Goal: Information Seeking & Learning: Find specific page/section

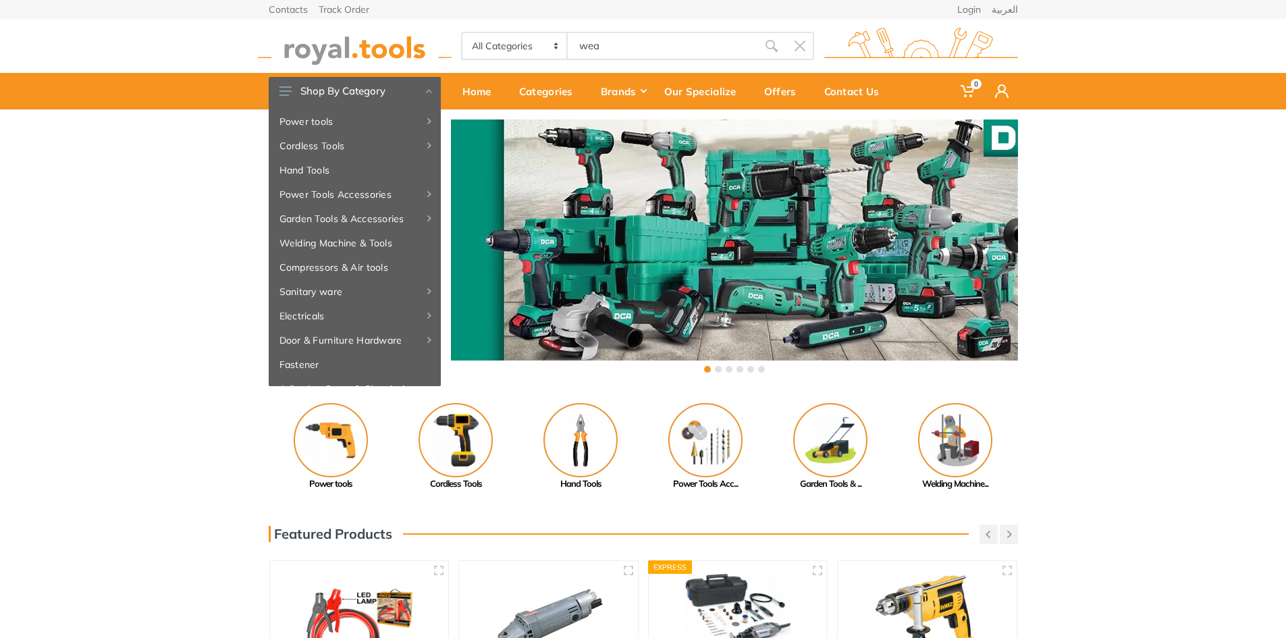
type input "wea"
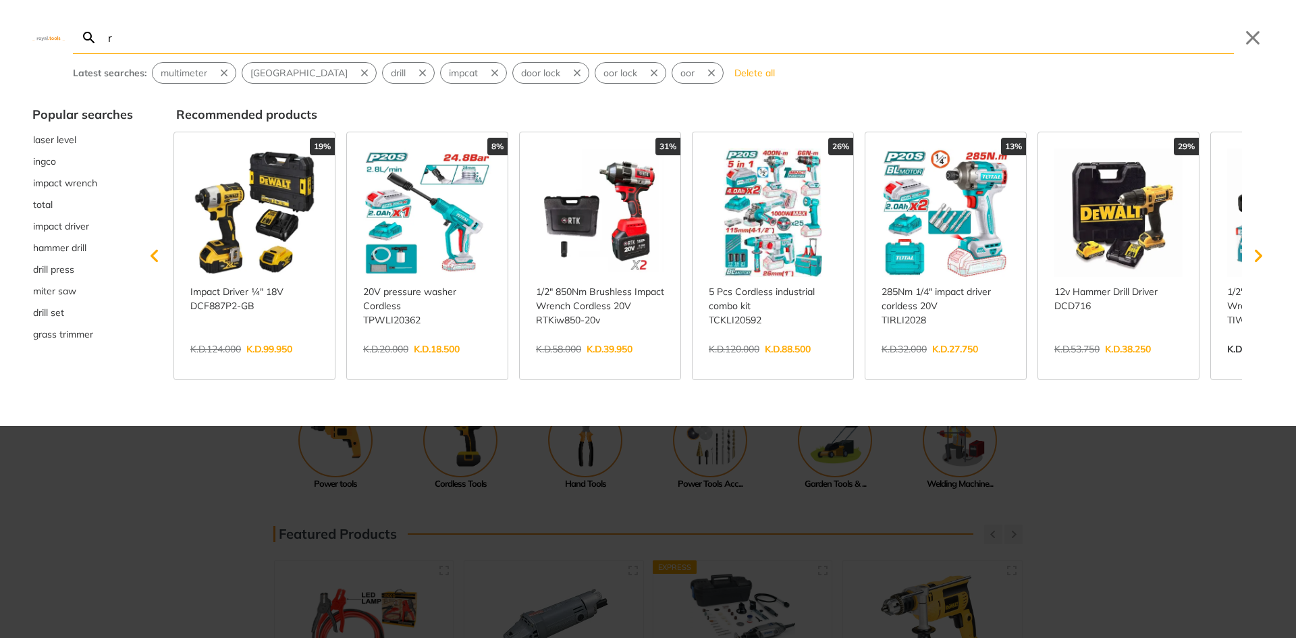
type input "ra"
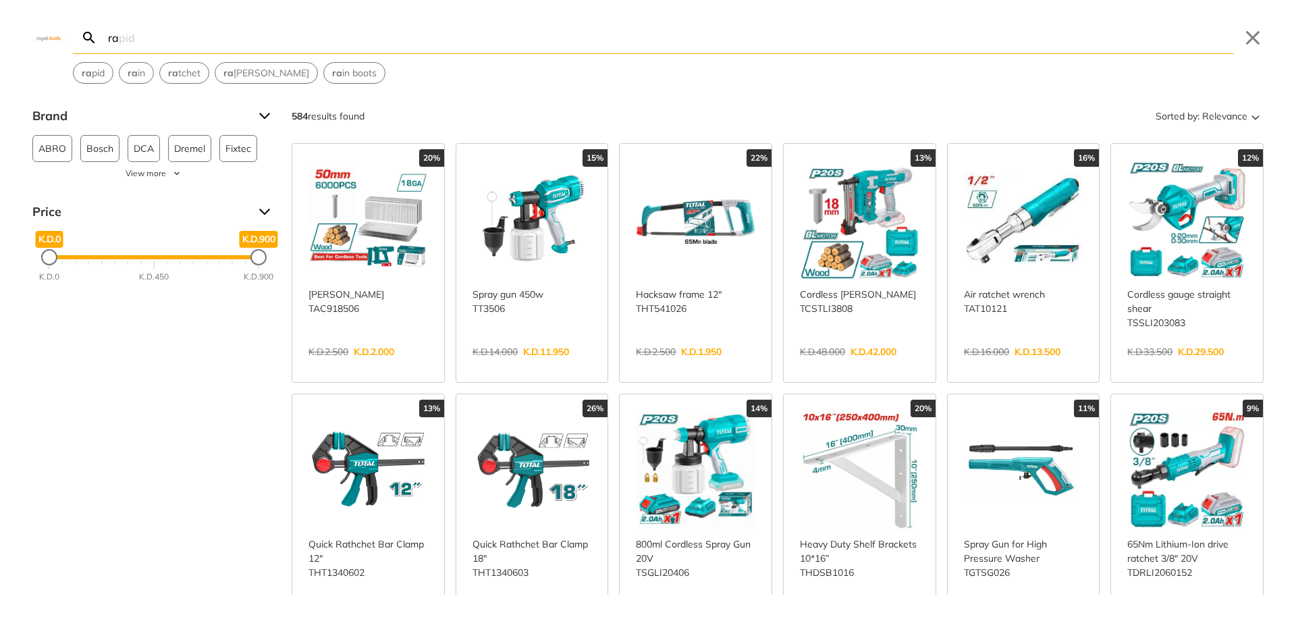
type input "r"
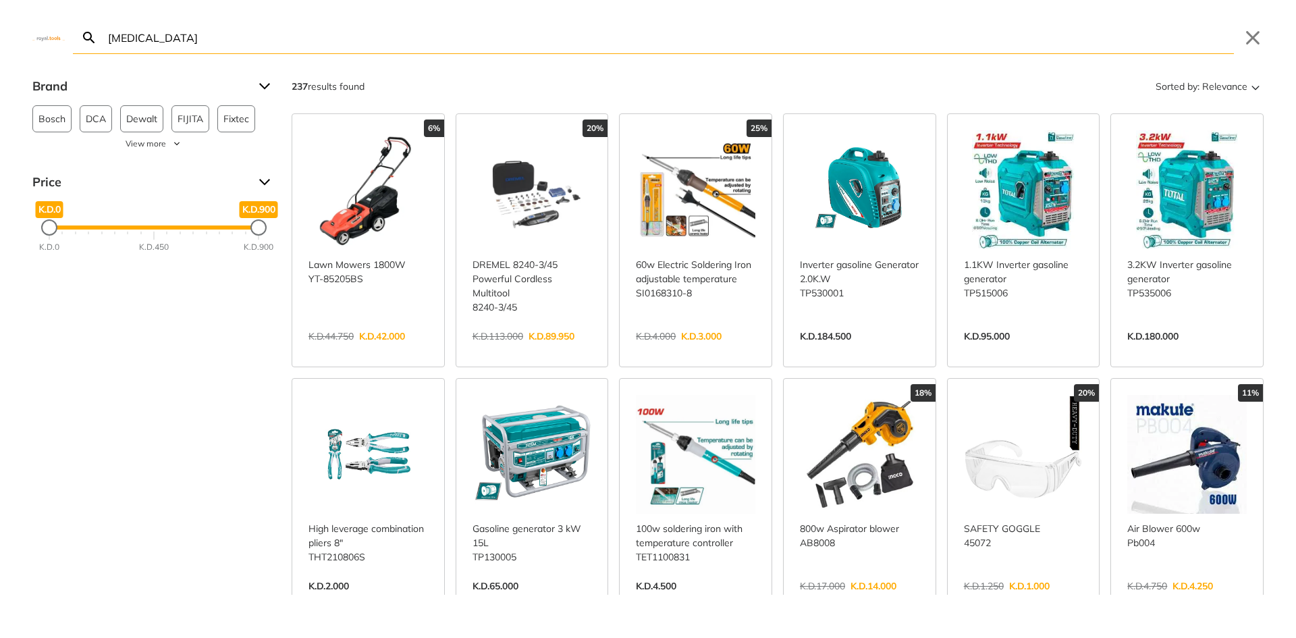
type input "[MEDICAL_DATA]"
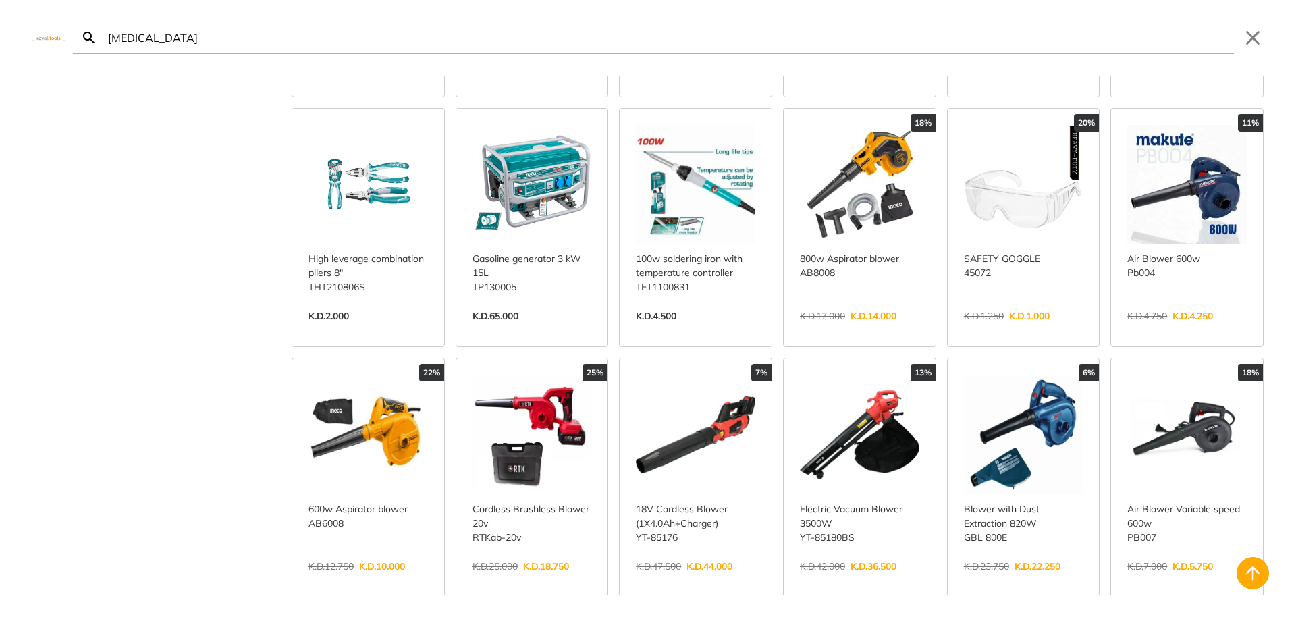
scroll to position [675, 0]
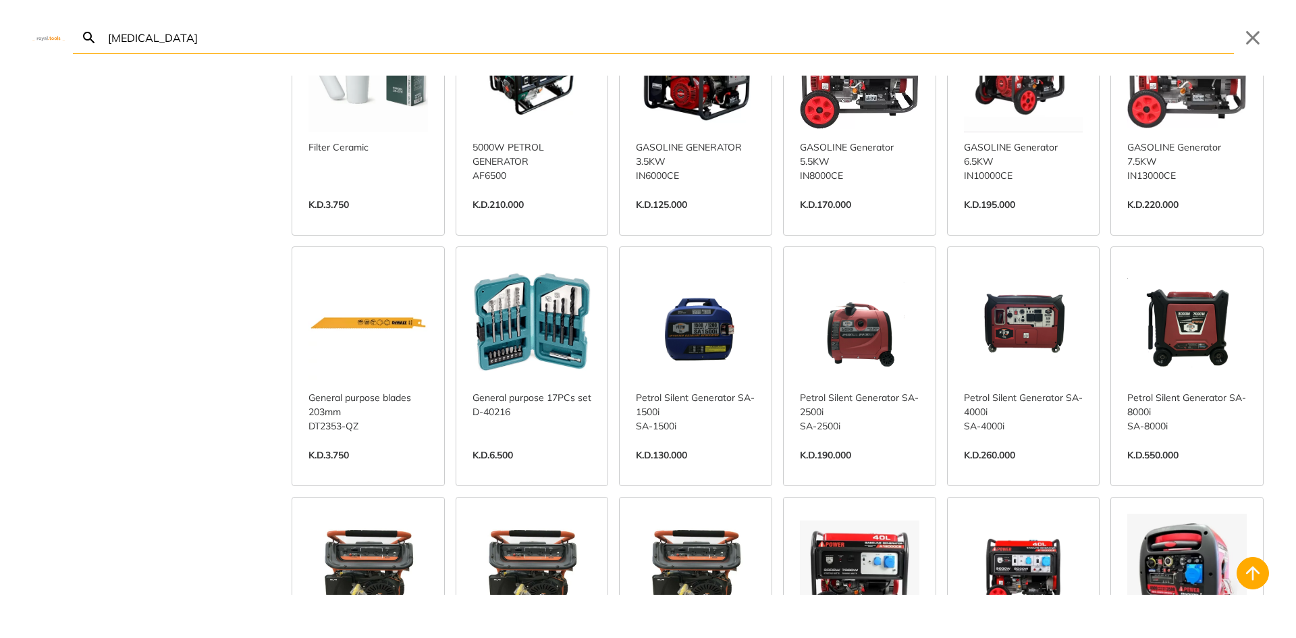
scroll to position [1485, 0]
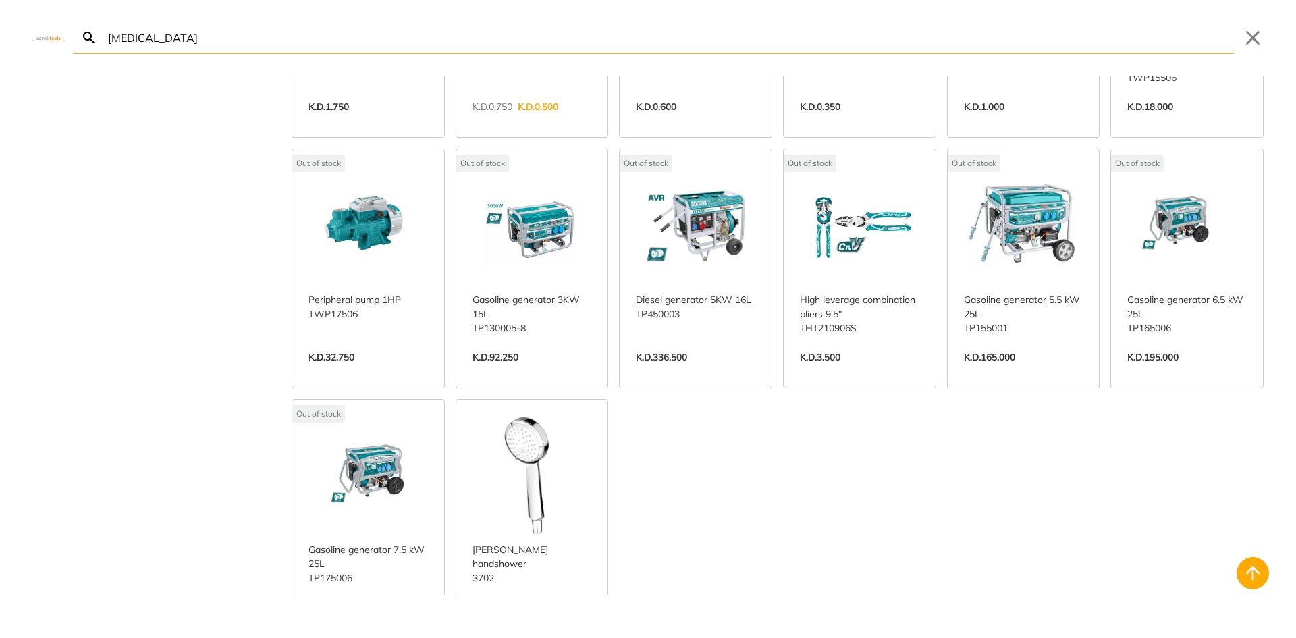
scroll to position [3037, 0]
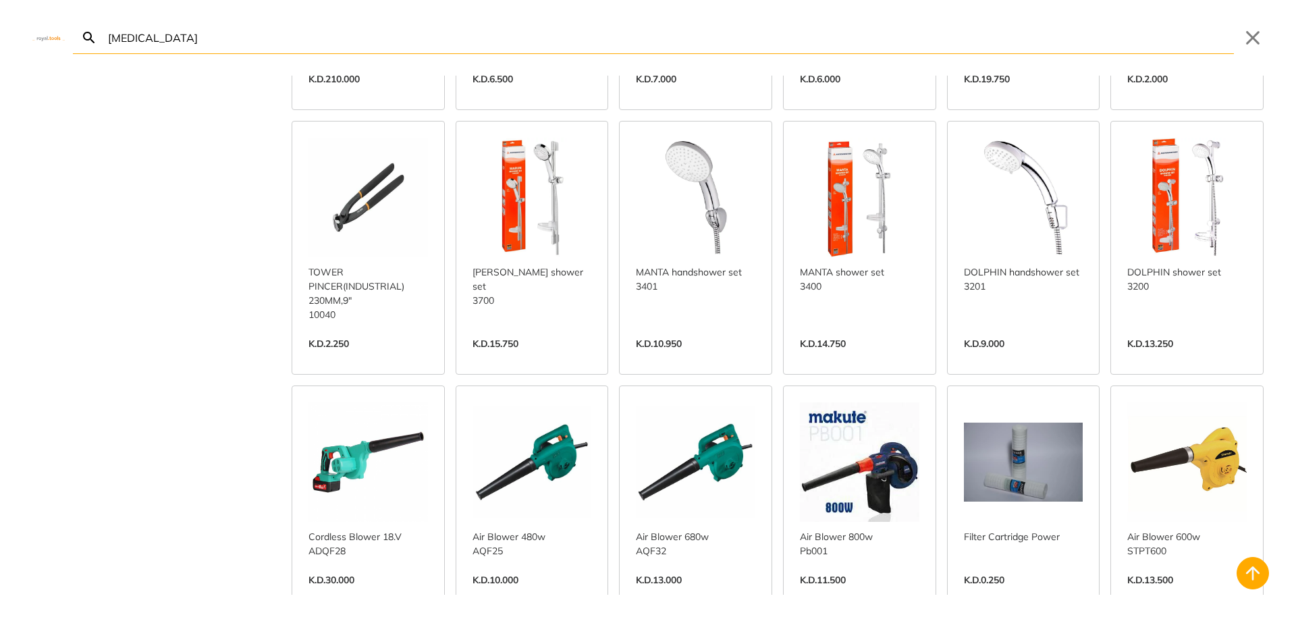
scroll to position [3780, 0]
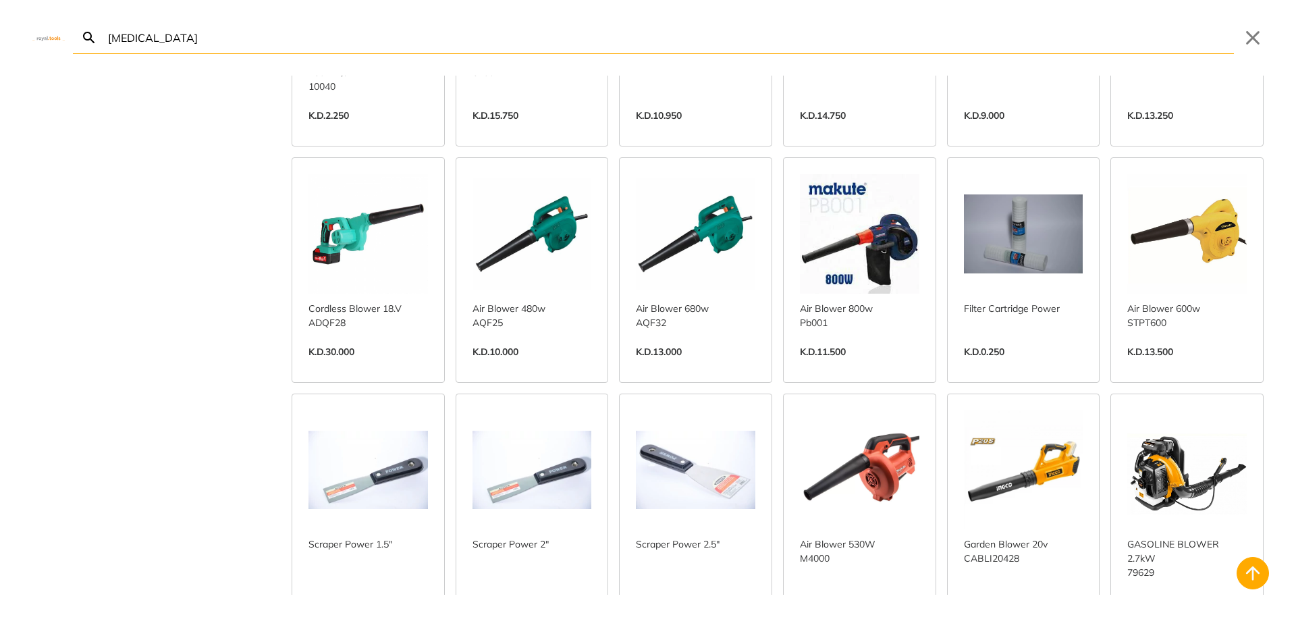
scroll to position [4185, 0]
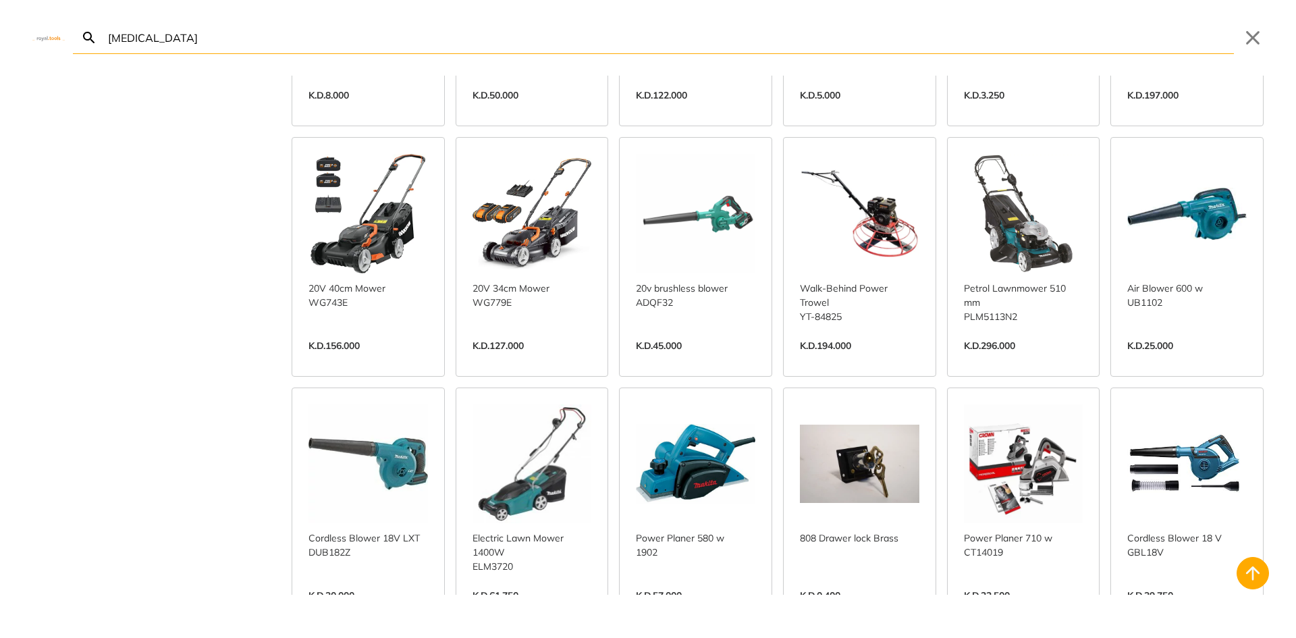
scroll to position [4927, 0]
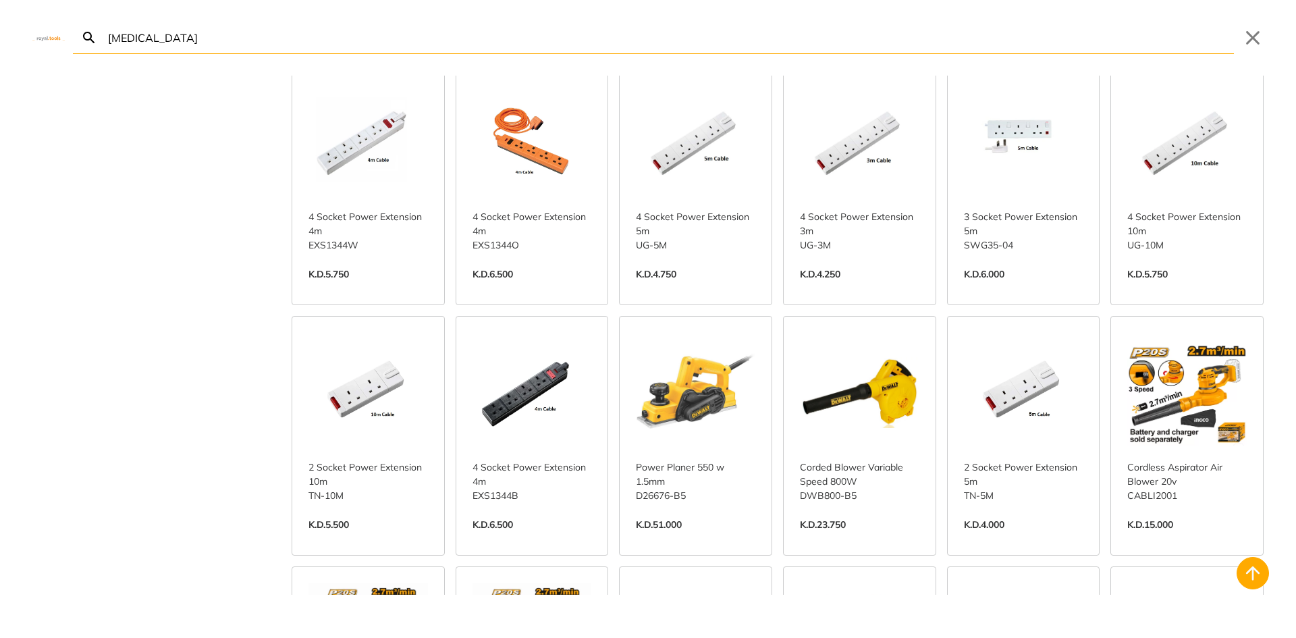
scroll to position [5737, 0]
